Goal: Task Accomplishment & Management: Use online tool/utility

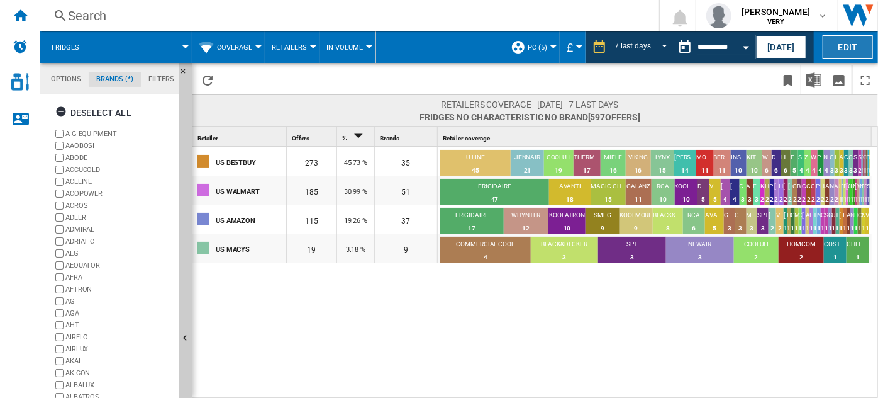
click at [844, 44] on button "Edit" at bounding box center [848, 46] width 50 height 23
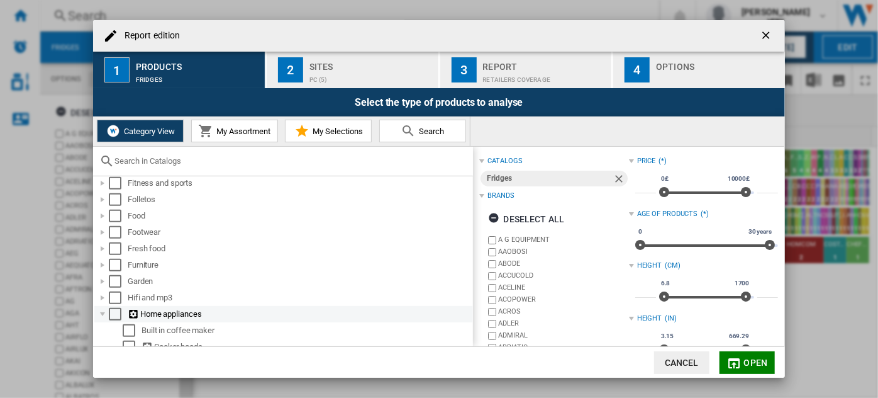
scroll to position [515, 0]
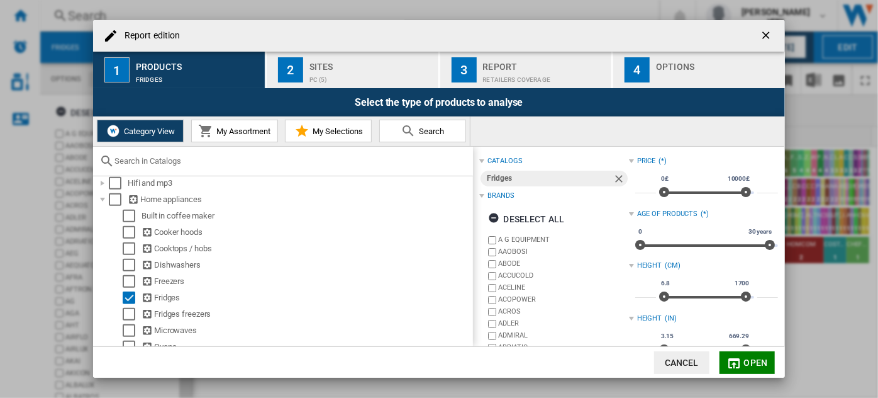
click at [758, 33] on button "Report edition ..." at bounding box center [767, 35] width 25 height 25
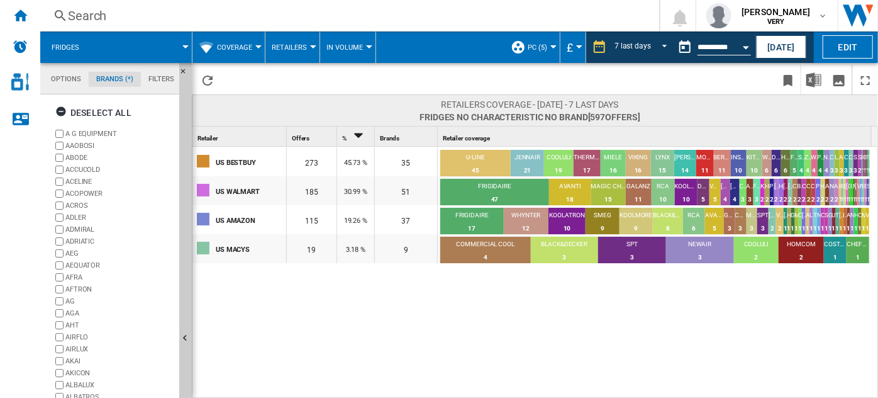
scroll to position [109, 0]
click at [77, 382] on div "+Show all" at bounding box center [113, 383] width 121 height 9
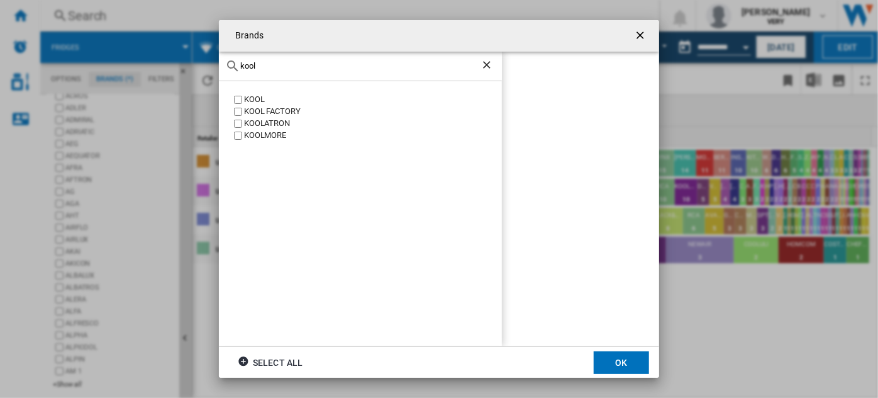
type input "kool"
click at [275, 122] on div "KOOLATRON" at bounding box center [373, 124] width 258 height 12
click at [613, 354] on button "OK" at bounding box center [621, 362] width 55 height 23
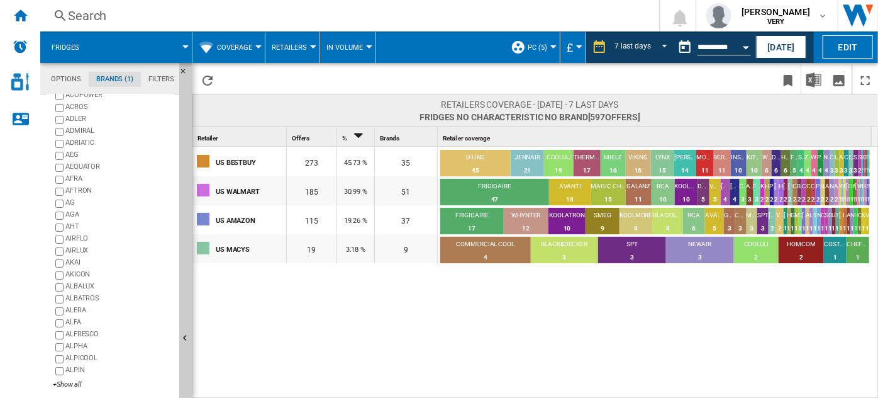
scroll to position [0, 0]
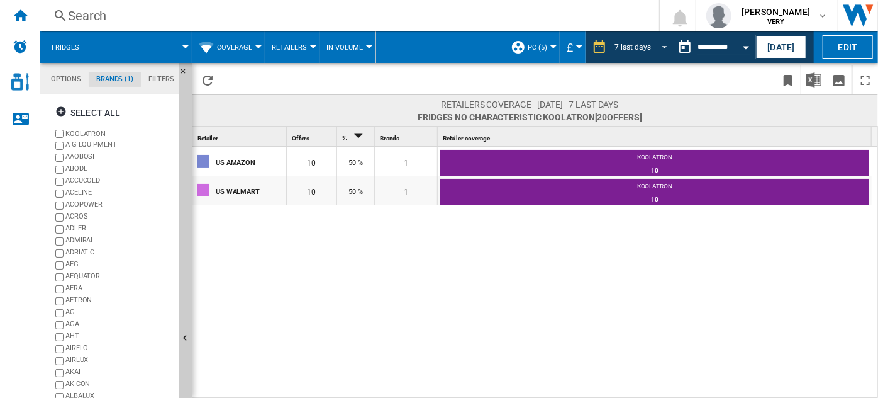
click at [640, 47] on div "7 last days" at bounding box center [633, 47] width 36 height 9
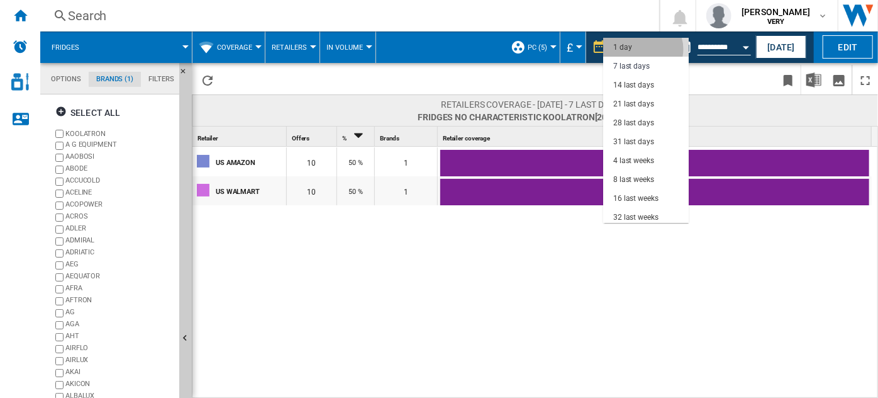
click at [642, 48] on md-option "1 day" at bounding box center [646, 47] width 86 height 19
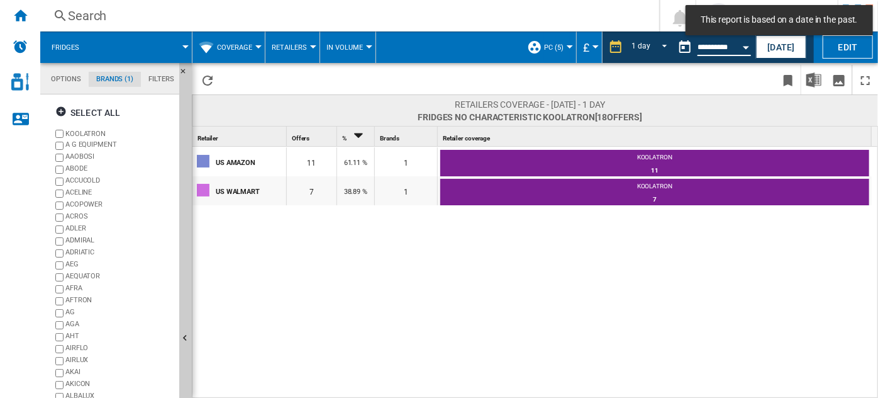
click at [720, 48] on input "**********" at bounding box center [724, 48] width 53 height 11
click at [743, 46] on div "Open calendar" at bounding box center [746, 47] width 6 height 3
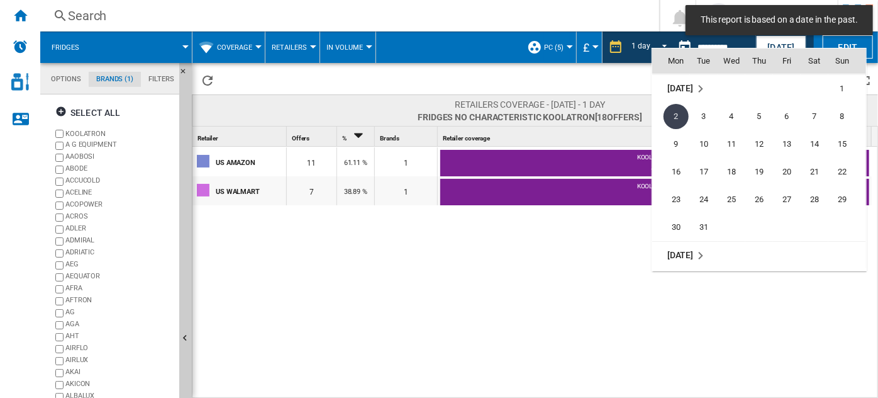
scroll to position [4444, 0]
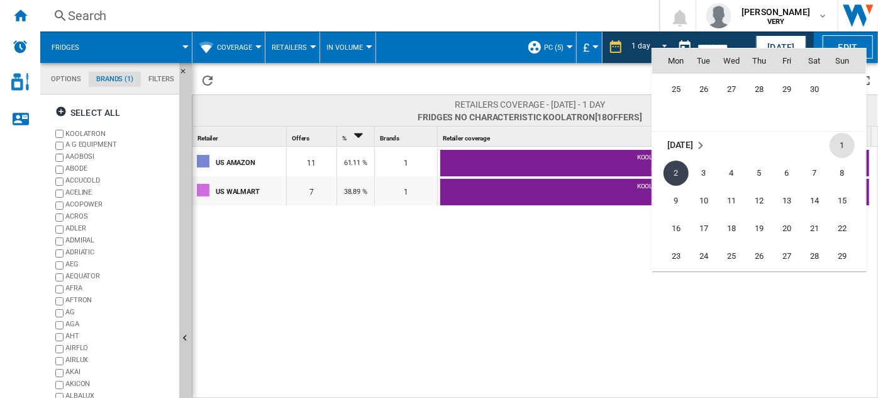
click at [837, 145] on span "1" at bounding box center [842, 145] width 25 height 25
type input "**********"
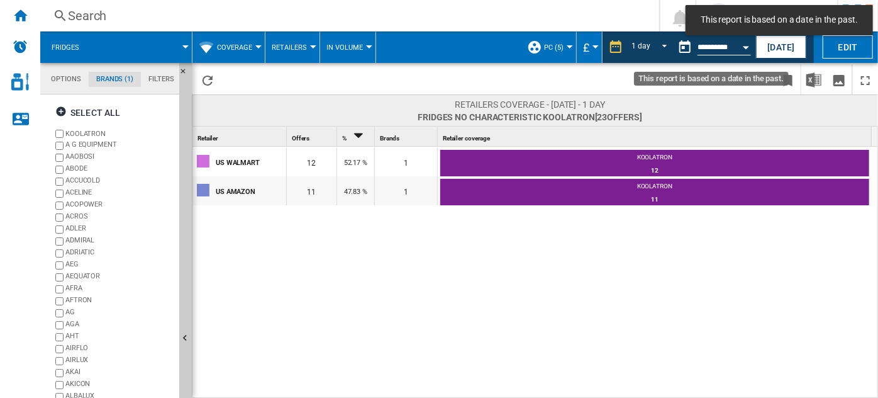
click at [746, 46] on div "Open calendar" at bounding box center [746, 47] width 6 height 3
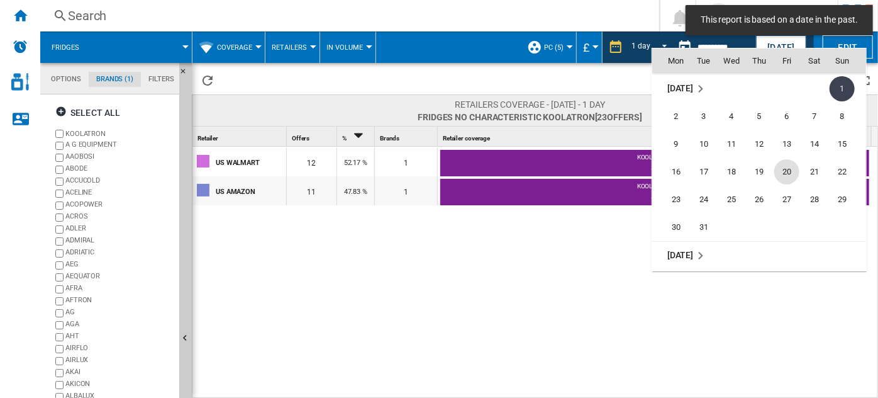
scroll to position [4444, 0]
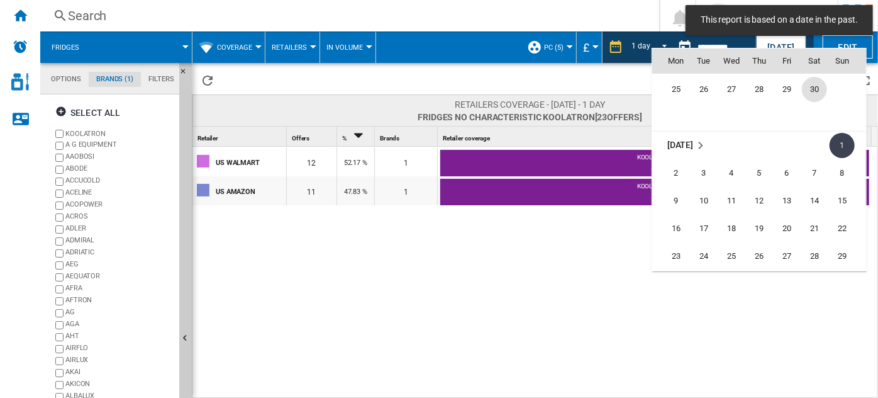
click at [811, 89] on span "30" at bounding box center [814, 89] width 25 height 25
type input "**********"
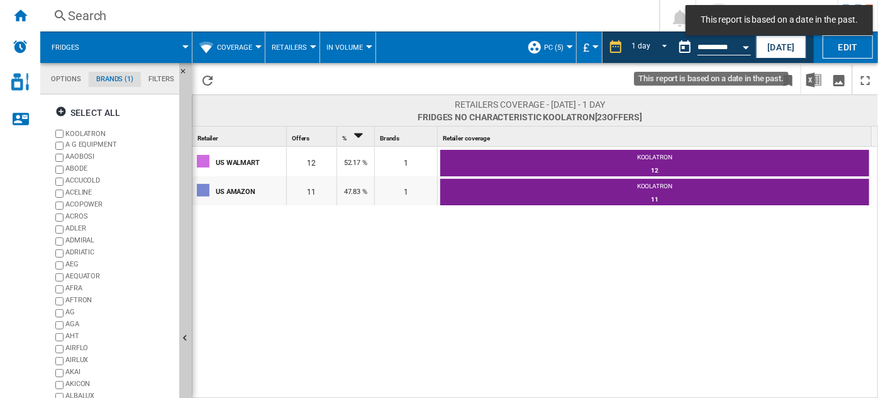
click at [752, 55] on button "Open calendar" at bounding box center [746, 45] width 23 height 23
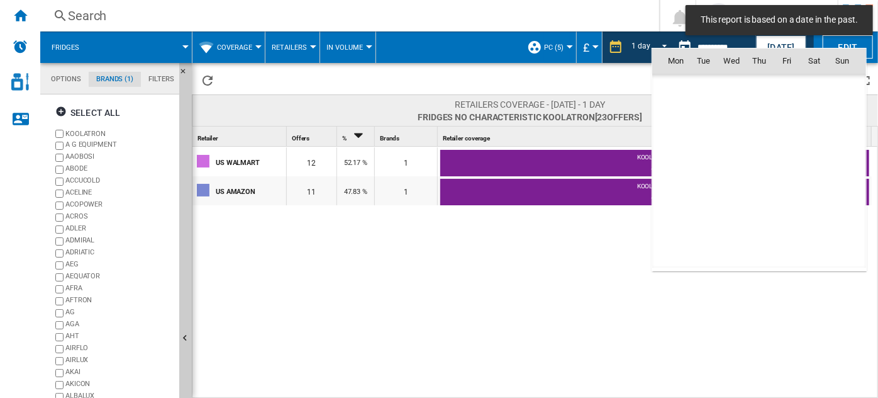
scroll to position [4334, 0]
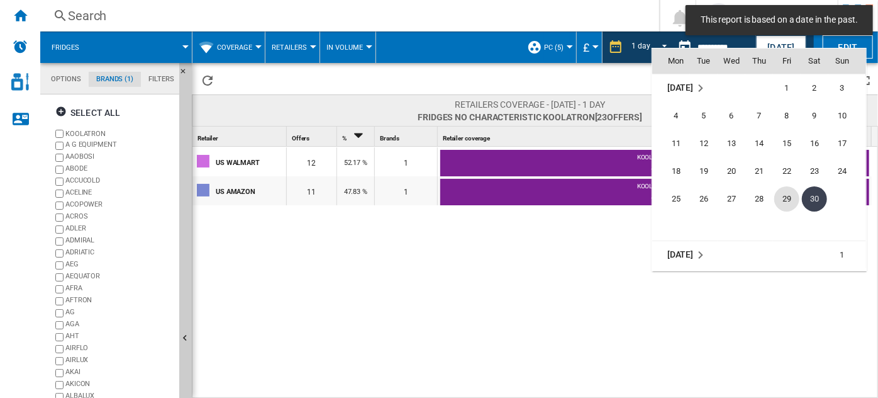
click at [786, 191] on span "29" at bounding box center [786, 198] width 25 height 25
type input "**********"
